Goal: Transaction & Acquisition: Purchase product/service

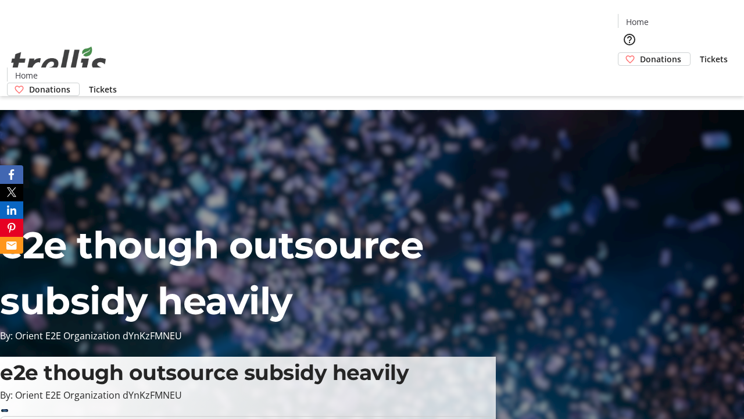
click at [640, 53] on span "Donations" at bounding box center [660, 59] width 41 height 12
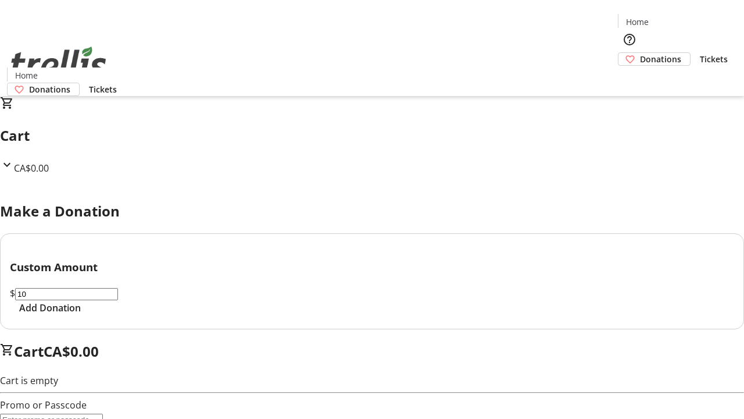
click at [81, 315] on span "Add Donation" at bounding box center [50, 308] width 62 height 14
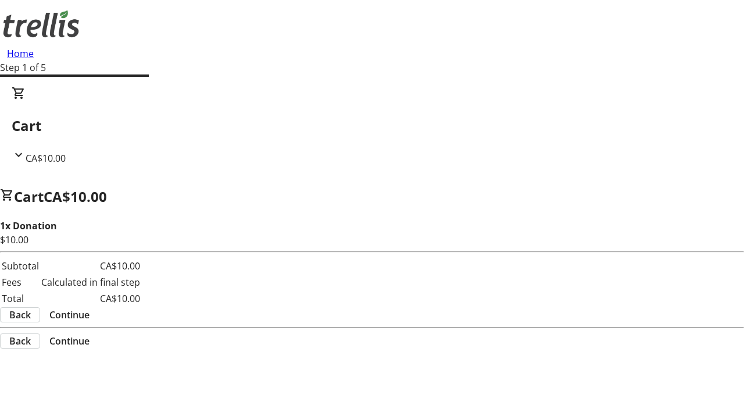
select select "CA"
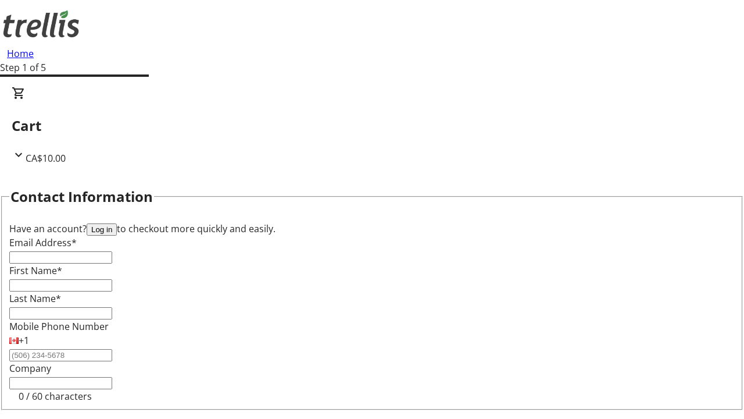
click at [117, 223] on button "Log in" at bounding box center [102, 229] width 30 height 12
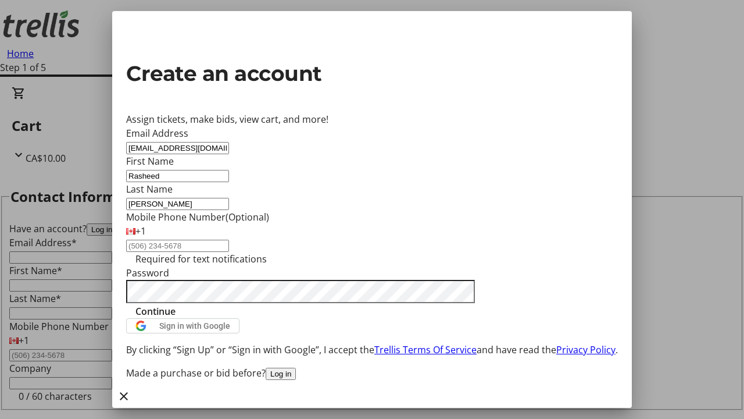
click at [176, 318] on span "Continue" at bounding box center [156, 311] width 40 height 14
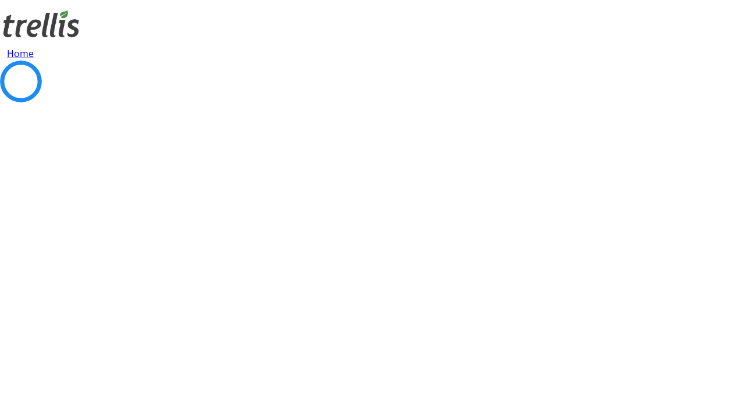
select select "BC"
select select "CA"
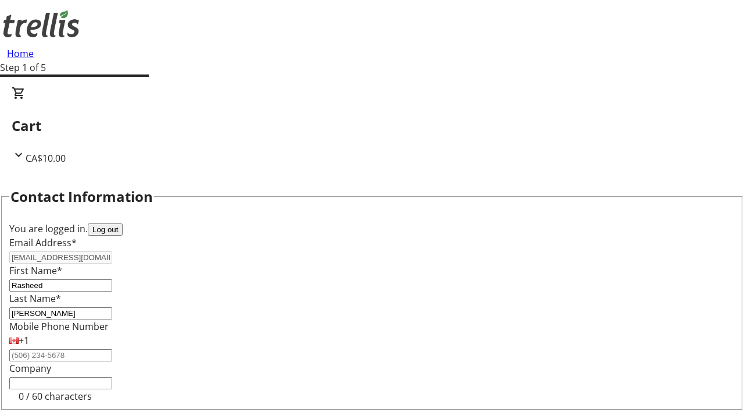
scroll to position [156, 0]
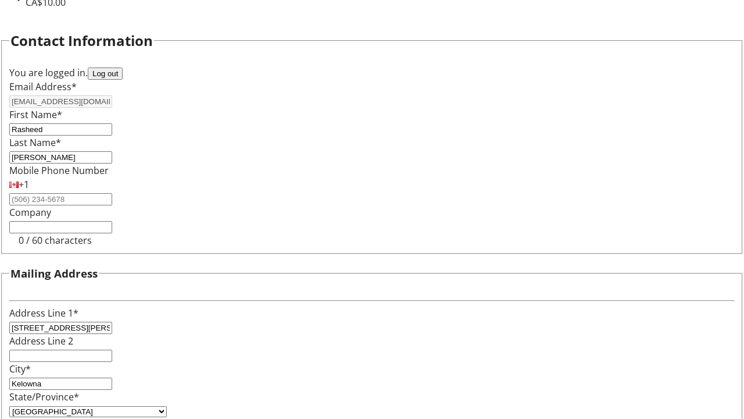
select select "BC"
select select "CA"
